Goal: Transaction & Acquisition: Purchase product/service

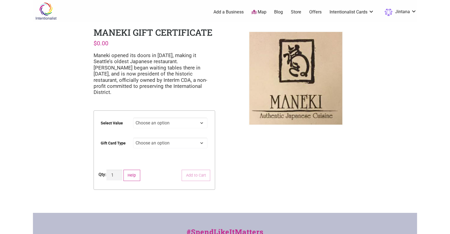
click at [149, 117] on select "Choose an option $25 $50 $100 $200 $500" at bounding box center [170, 122] width 75 height 11
click at [133, 117] on select "Choose an option $25 $50 $100 $200 $500" at bounding box center [170, 122] width 75 height 11
select select "$100"
click at [166, 137] on select "Choose an option Physical" at bounding box center [170, 142] width 75 height 11
click at [133, 137] on select "Choose an option Physical" at bounding box center [170, 142] width 75 height 11
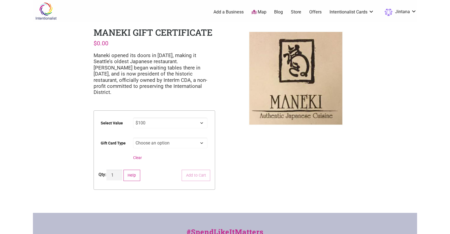
click at [151, 139] on select "Choose an option Physical" at bounding box center [170, 142] width 75 height 11
select select "Physical"
click at [133, 137] on select "Choose an option Physical" at bounding box center [170, 142] width 75 height 11
select select "$100"
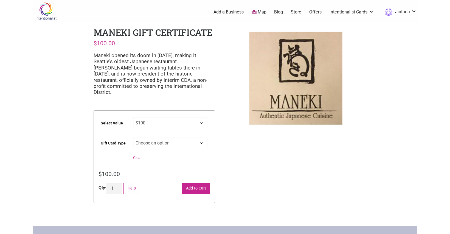
click at [201, 185] on button "Add to Cart" at bounding box center [196, 188] width 29 height 11
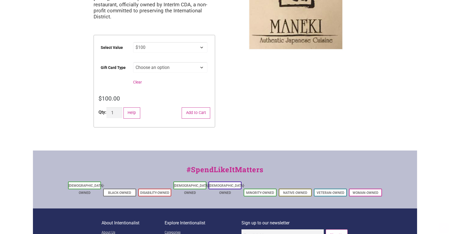
scroll to position [82, 0]
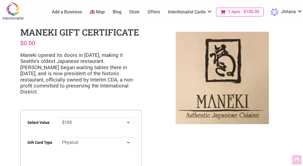
select select "$100"
select select "Physical"
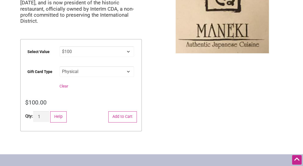
click at [77, 66] on select "Choose an option Physical" at bounding box center [97, 71] width 75 height 11
click at [60, 66] on select "Choose an option Physical" at bounding box center [97, 71] width 75 height 11
click at [76, 66] on select "Choose an option Physical" at bounding box center [97, 71] width 75 height 11
select select
click at [60, 66] on select "Choose an option Physical" at bounding box center [97, 71] width 75 height 11
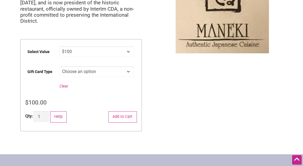
select select "$100"
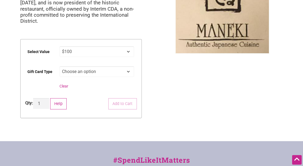
click at [77, 68] on select "Choose an option Physical" at bounding box center [97, 71] width 75 height 11
select select "Physical"
click at [60, 66] on select "Choose an option Physical" at bounding box center [97, 71] width 75 height 11
select select "$100"
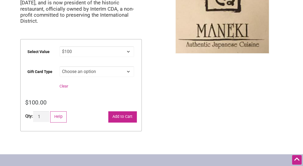
click at [133, 114] on button "Add to Cart" at bounding box center [122, 117] width 29 height 11
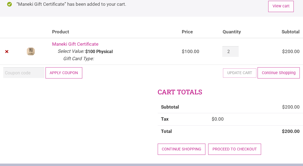
scroll to position [55, 0]
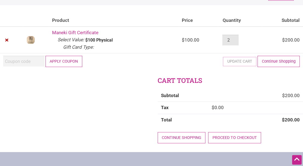
drag, startPoint x: 239, startPoint y: 39, endPoint x: 200, endPoint y: 37, distance: 38.8
click at [203, 37] on tr "× Maneki Gift Certificate Select Value: $100 Gift Card Type: Physical $ 100.00 …" at bounding box center [151, 40] width 303 height 27
click at [234, 38] on input "3" at bounding box center [230, 40] width 16 height 11
click at [234, 38] on input "4" at bounding box center [230, 40] width 16 height 11
click at [234, 42] on input "3" at bounding box center [230, 40] width 16 height 11
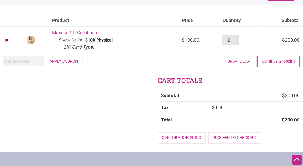
click at [234, 42] on input "2" at bounding box center [230, 40] width 16 height 11
click at [235, 42] on input "1" at bounding box center [230, 40] width 16 height 11
type input "0"
click at [235, 42] on input "0" at bounding box center [230, 40] width 16 height 11
click at [120, 112] on div "Cart totals Subtotal $ 200.00 Tax $ 0.00 Total $ 200.00 Continue shopping Proce…" at bounding box center [151, 114] width 303 height 76
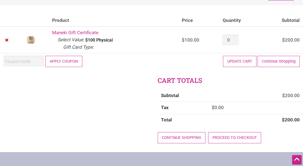
click at [241, 65] on button "Update cart" at bounding box center [239, 61] width 33 height 11
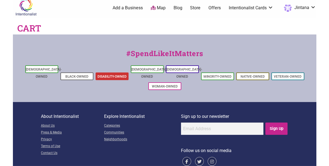
scroll to position [0, 0]
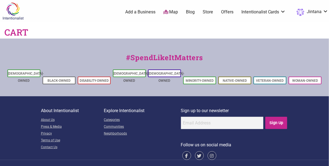
click at [13, 8] on img at bounding box center [13, 11] width 26 height 18
